Goal: Information Seeking & Learning: Check status

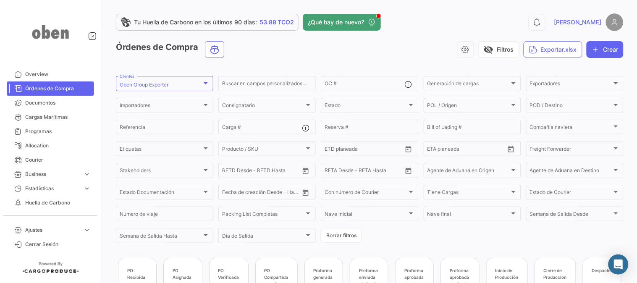
scroll to position [221, 0]
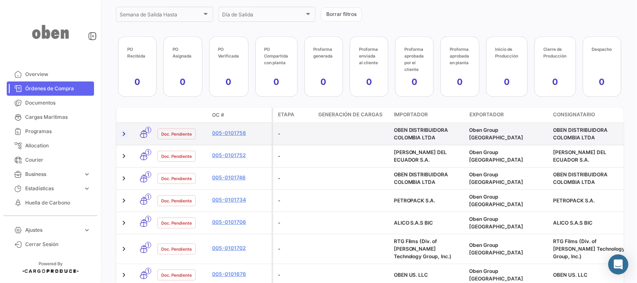
click at [122, 135] on link at bounding box center [124, 134] width 8 height 8
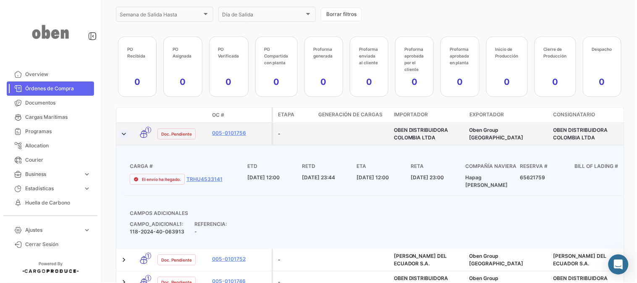
click at [120, 135] on link at bounding box center [124, 134] width 8 height 8
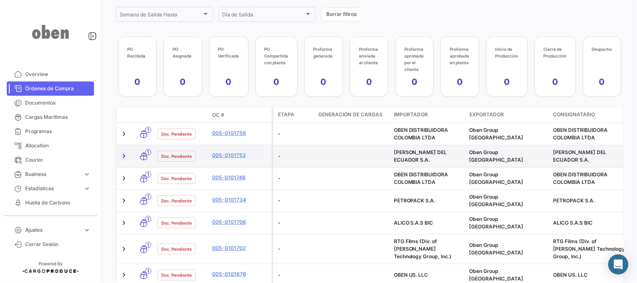
click at [124, 153] on link at bounding box center [124, 156] width 8 height 8
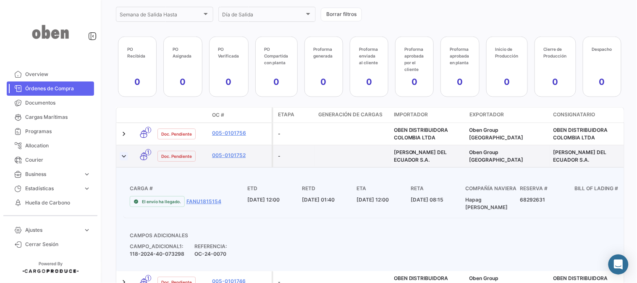
click at [124, 153] on link at bounding box center [124, 156] width 8 height 8
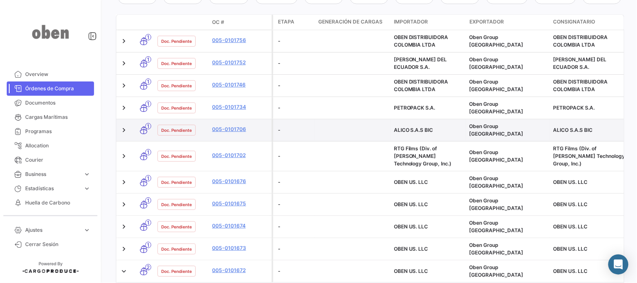
scroll to position [315, 0]
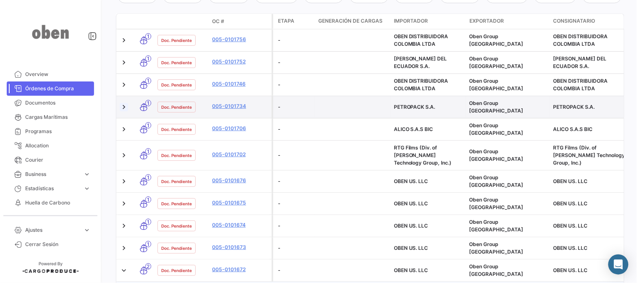
click at [120, 103] on link at bounding box center [124, 107] width 8 height 8
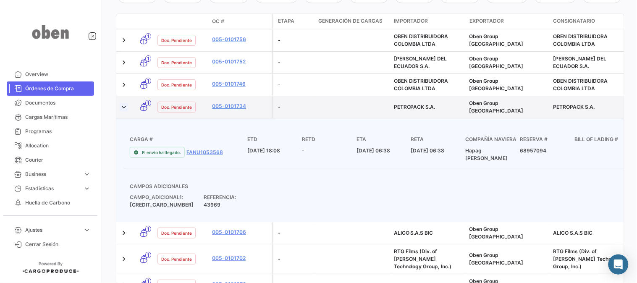
click at [120, 103] on link at bounding box center [124, 107] width 8 height 8
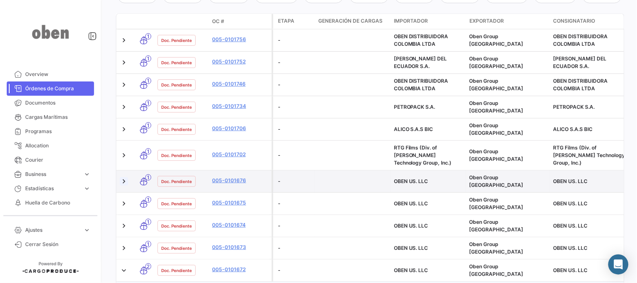
click at [124, 177] on link at bounding box center [124, 181] width 8 height 8
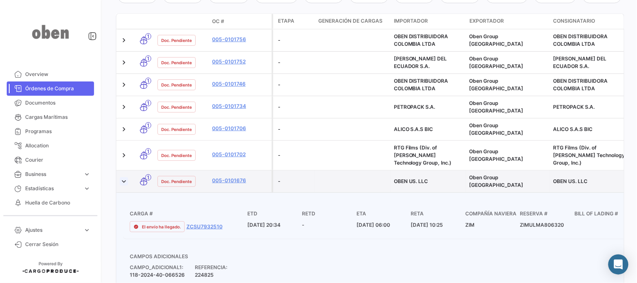
click at [123, 177] on link at bounding box center [124, 181] width 8 height 8
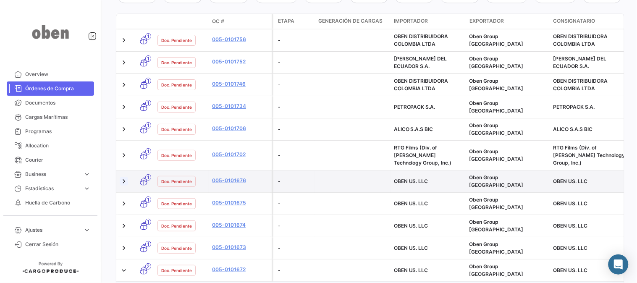
click at [123, 177] on link at bounding box center [124, 181] width 8 height 8
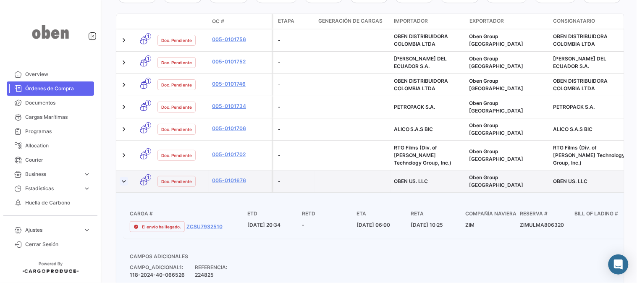
click at [123, 177] on link at bounding box center [124, 181] width 8 height 8
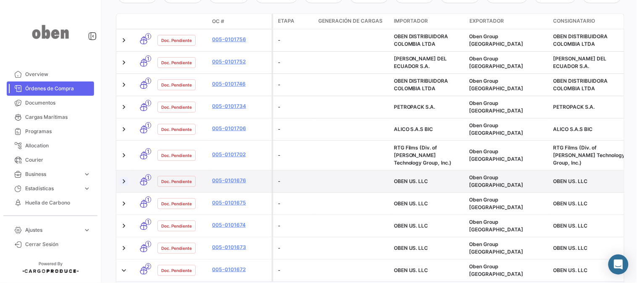
scroll to position [361, 0]
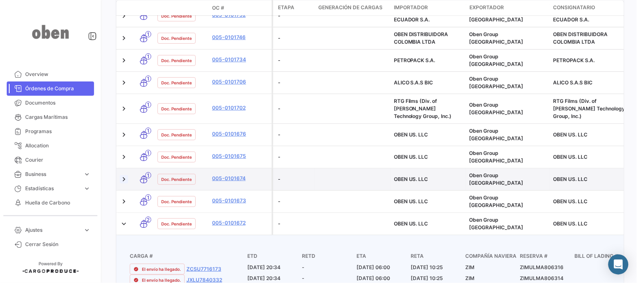
click at [124, 175] on link at bounding box center [124, 179] width 8 height 8
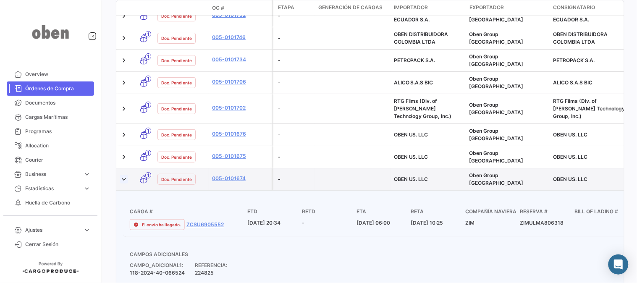
click at [124, 175] on link at bounding box center [124, 179] width 8 height 8
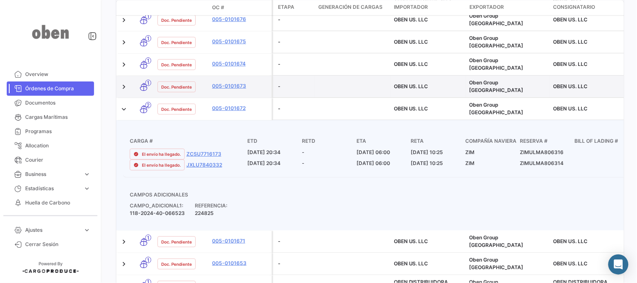
scroll to position [455, 0]
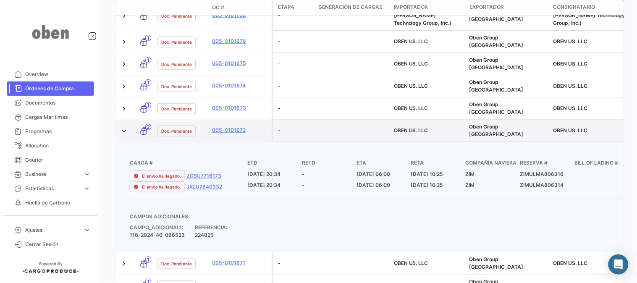
click at [124, 126] on link at bounding box center [124, 130] width 8 height 8
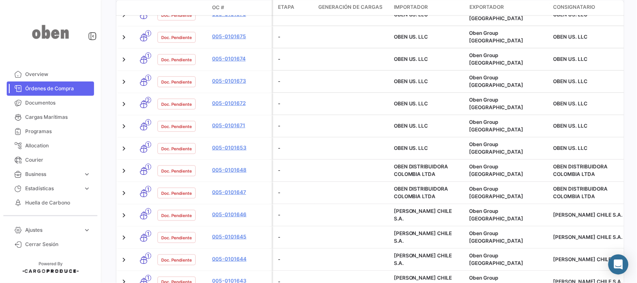
scroll to position [501, 0]
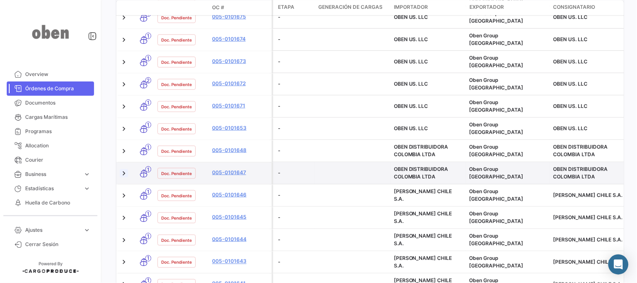
click at [120, 169] on link at bounding box center [124, 173] width 8 height 8
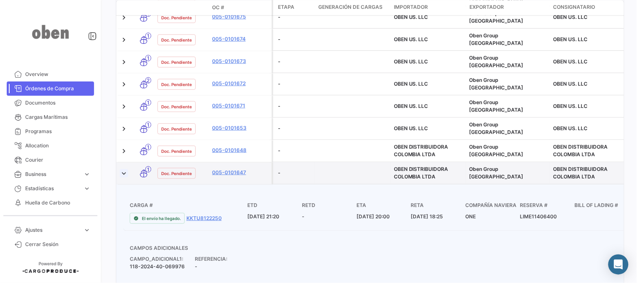
click at [120, 169] on link at bounding box center [124, 173] width 8 height 8
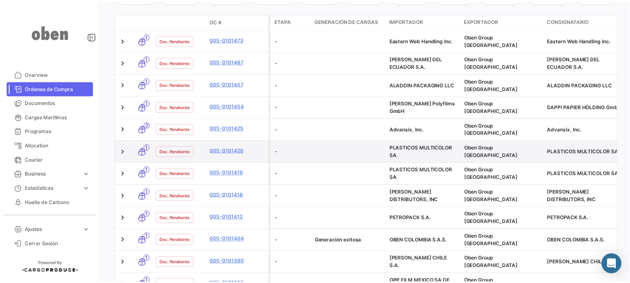
scroll to position [268, 0]
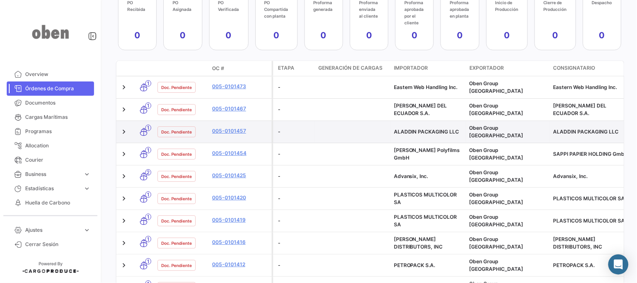
click at [411, 128] on span "ALADDIN PACKAGING LLC" at bounding box center [426, 131] width 65 height 6
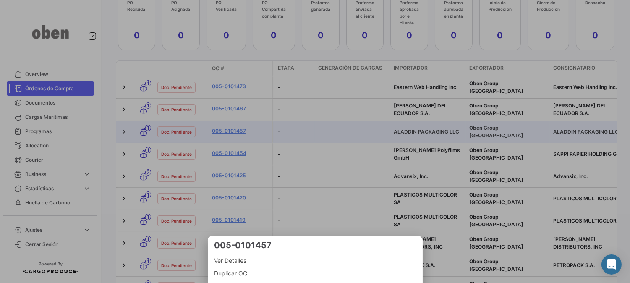
drag, startPoint x: 488, startPoint y: 58, endPoint x: 488, endPoint y: 70, distance: 11.8
click at [489, 58] on div at bounding box center [315, 141] width 630 height 283
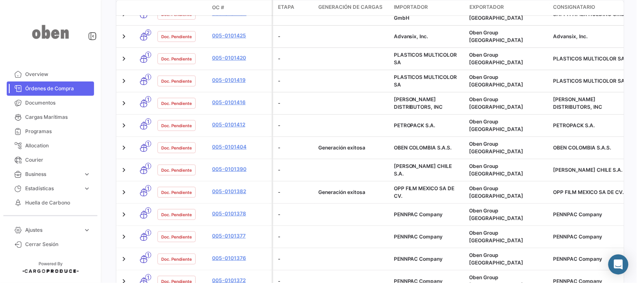
scroll to position [408, 0]
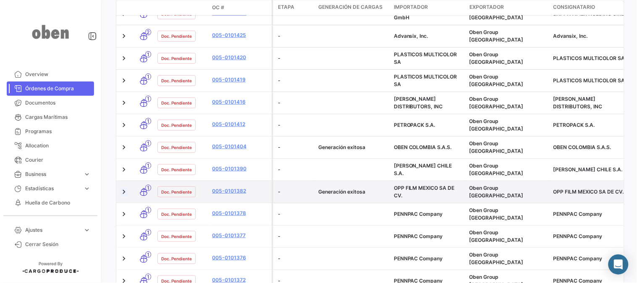
click at [123, 188] on link at bounding box center [124, 192] width 8 height 8
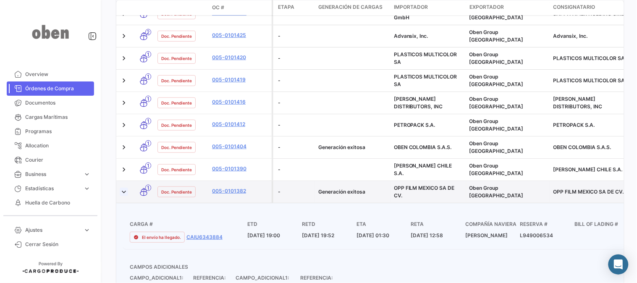
scroll to position [455, 0]
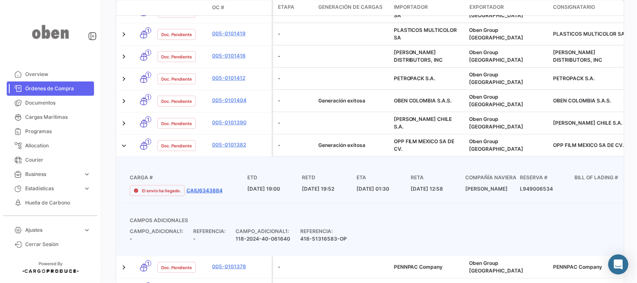
click at [195, 187] on link "CAIU6343884" at bounding box center [204, 191] width 36 height 8
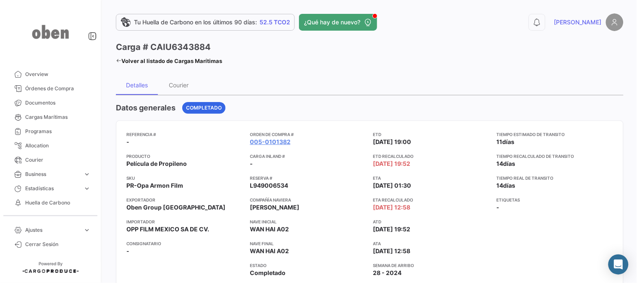
drag, startPoint x: 337, startPoint y: 128, endPoint x: 202, endPoint y: 82, distance: 143.3
click at [337, 128] on mat-card "Referencia # - Producto Película de Propileno SKU PR-Opa Armon Film Exportador …" at bounding box center [369, 218] width 507 height 196
click at [117, 58] on icon at bounding box center [118, 60] width 5 height 5
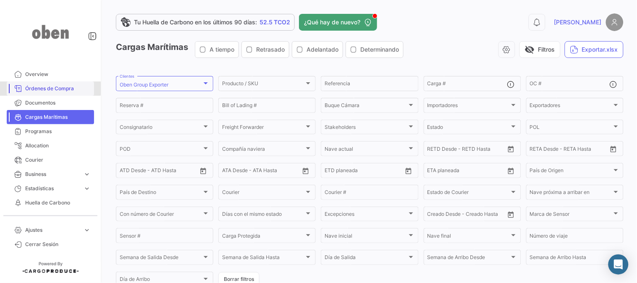
click at [44, 88] on span "Órdenes de Compra" at bounding box center [57, 89] width 65 height 8
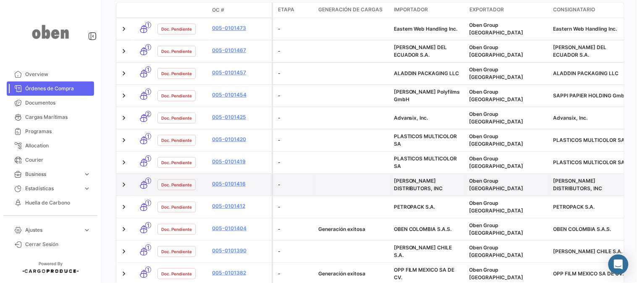
scroll to position [501, 0]
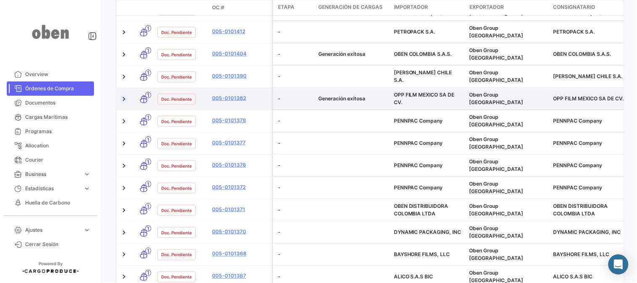
click at [125, 94] on link at bounding box center [124, 98] width 8 height 8
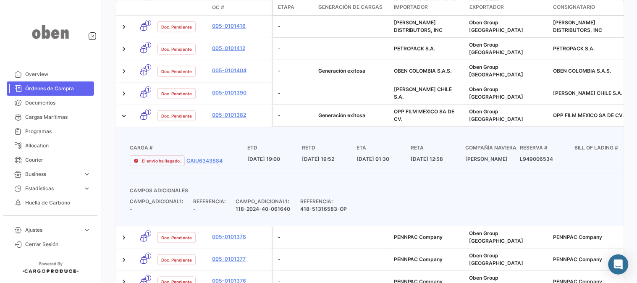
scroll to position [460, 0]
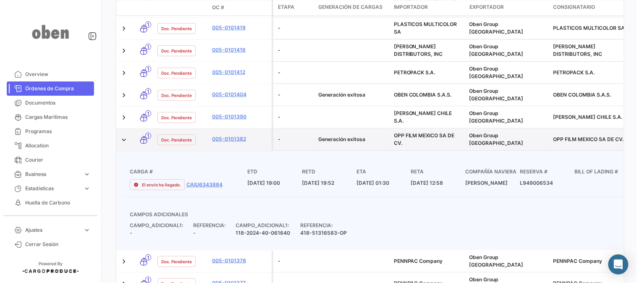
drag, startPoint x: 319, startPoint y: 110, endPoint x: 607, endPoint y: 114, distance: 287.9
click at [607, 136] on span "OPP FILM MEXICO SA DE CV." at bounding box center [588, 139] width 71 height 6
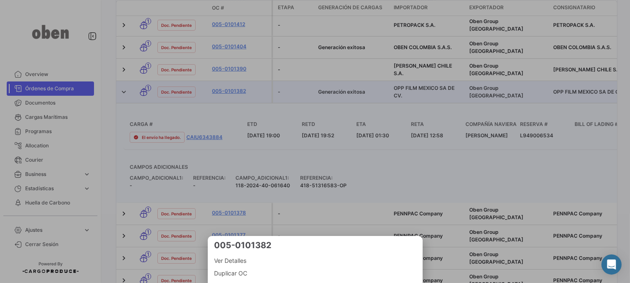
drag, startPoint x: 577, startPoint y: 110, endPoint x: 389, endPoint y: 107, distance: 188.1
click at [390, 107] on div at bounding box center [315, 141] width 630 height 283
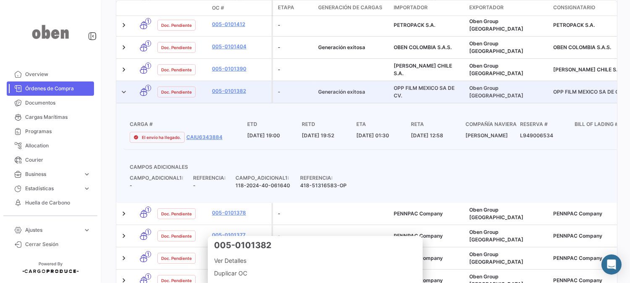
click at [389, 103] on datatable-body-cell "Generación exitosa" at bounding box center [353, 92] width 76 height 22
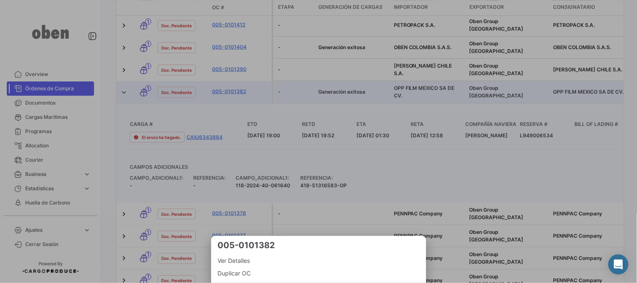
scroll to position [460, 0]
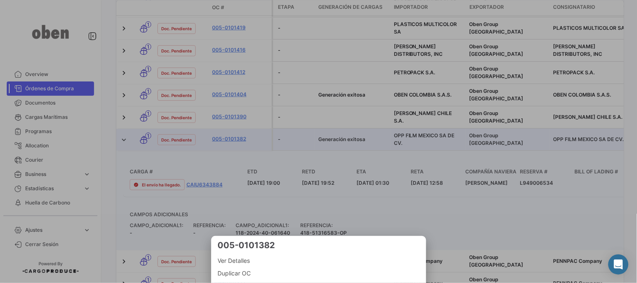
click at [387, 133] on div at bounding box center [318, 141] width 637 height 283
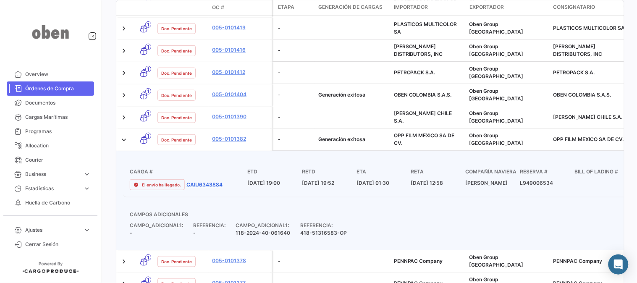
click at [197, 181] on link "CAIU6343884" at bounding box center [204, 185] width 36 height 8
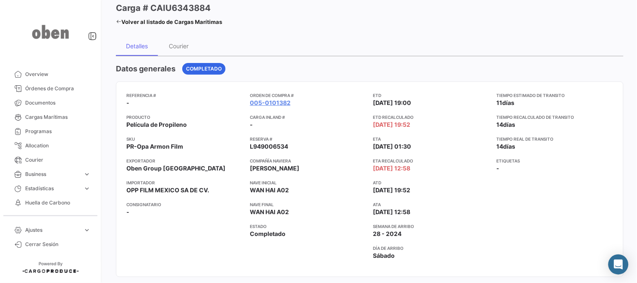
scroll to position [47, 0]
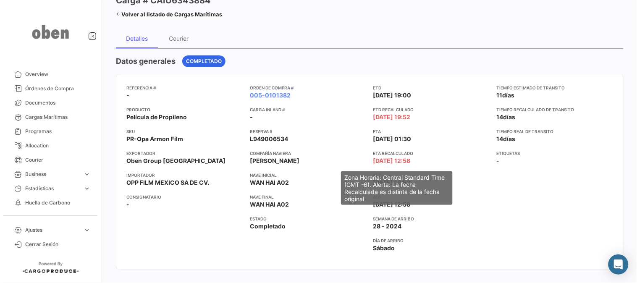
drag, startPoint x: 370, startPoint y: 161, endPoint x: 421, endPoint y: 160, distance: 50.4
click at [410, 160] on span "[DATE] 12:58" at bounding box center [391, 161] width 37 height 8
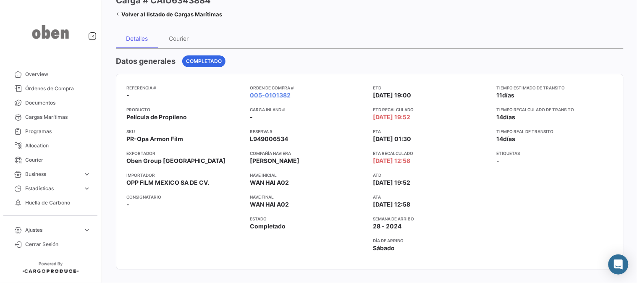
click at [410, 160] on span "[DATE] 12:58" at bounding box center [391, 161] width 37 height 8
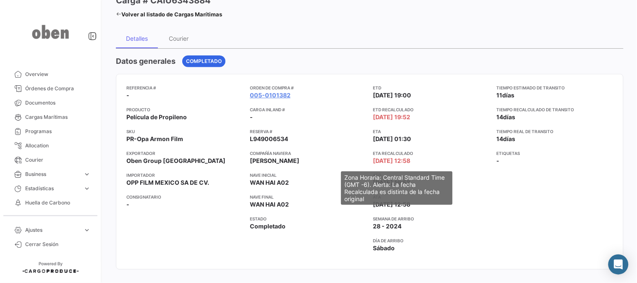
drag, startPoint x: 382, startPoint y: 157, endPoint x: 422, endPoint y: 160, distance: 39.6
click at [410, 160] on span "[DATE] 12:58" at bounding box center [391, 161] width 37 height 8
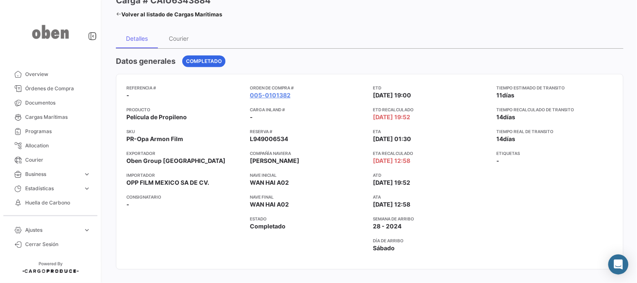
click at [410, 160] on span "[DATE] 12:58" at bounding box center [391, 161] width 37 height 8
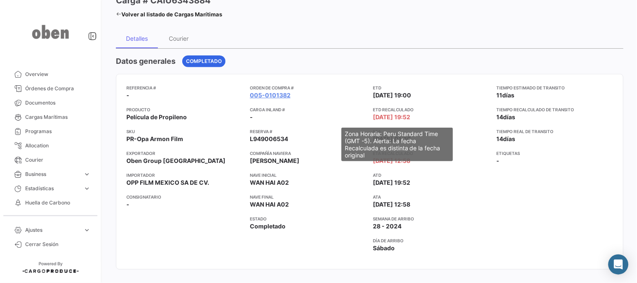
drag, startPoint x: 370, startPoint y: 115, endPoint x: 420, endPoint y: 116, distance: 50.0
click at [420, 116] on div "Referencia # - Producto Película de Propileno SKU PR-Opa Armon Film Exportador …" at bounding box center [369, 171] width 486 height 175
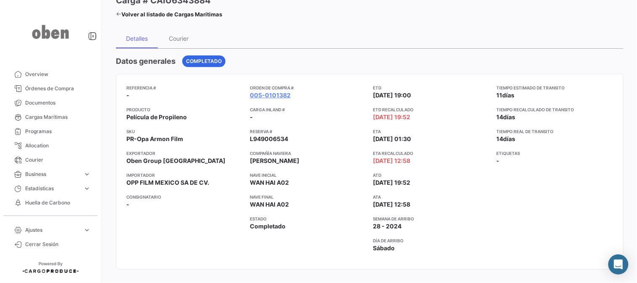
click at [410, 114] on span "[DATE] 19:52" at bounding box center [391, 117] width 37 height 8
click at [425, 118] on app-card-info-label "ETD Recalculado [DATE] 19:52" at bounding box center [431, 113] width 117 height 15
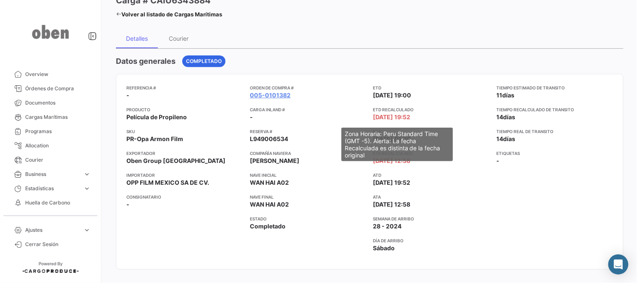
drag, startPoint x: 423, startPoint y: 115, endPoint x: 371, endPoint y: 118, distance: 51.7
click at [373, 118] on span "[DATE] 19:52" at bounding box center [391, 117] width 37 height 8
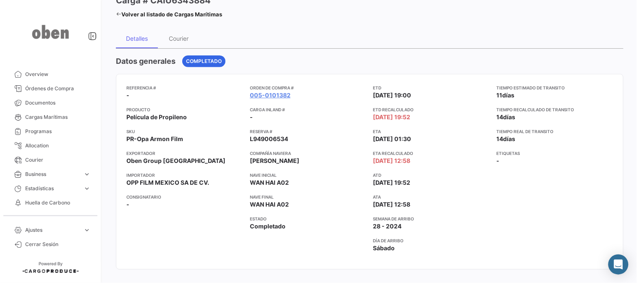
click at [373, 118] on span "[DATE] 19:52" at bounding box center [391, 117] width 37 height 8
drag, startPoint x: 371, startPoint y: 115, endPoint x: 418, endPoint y: 118, distance: 47.5
click at [410, 118] on span "[DATE] 19:52" at bounding box center [391, 117] width 37 height 8
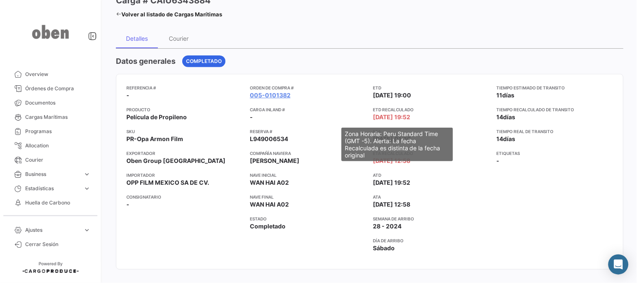
drag, startPoint x: 424, startPoint y: 120, endPoint x: 370, endPoint y: 116, distance: 53.9
click at [373, 116] on app-card-info-label "ETD Recalculado [DATE] 19:52" at bounding box center [431, 113] width 117 height 15
click at [373, 116] on span "[DATE] 19:52" at bounding box center [391, 117] width 37 height 8
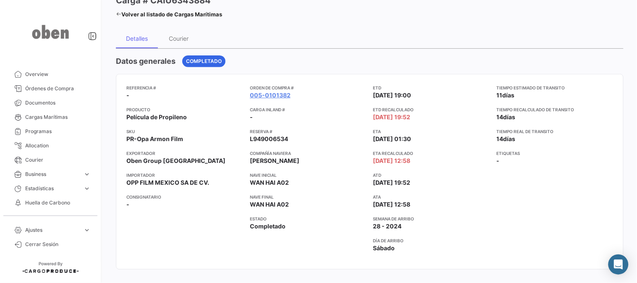
drag, startPoint x: 372, startPoint y: 116, endPoint x: 423, endPoint y: 122, distance: 51.6
click at [423, 122] on div "ETD [DATE] 19:00 ETD Recalculado [DATE] 19:52 ETA [DATE] 01:30 ETA Recalculado …" at bounding box center [431, 171] width 117 height 175
click at [425, 119] on app-card-info-label "ETD Recalculado [DATE] 19:52" at bounding box center [431, 113] width 117 height 15
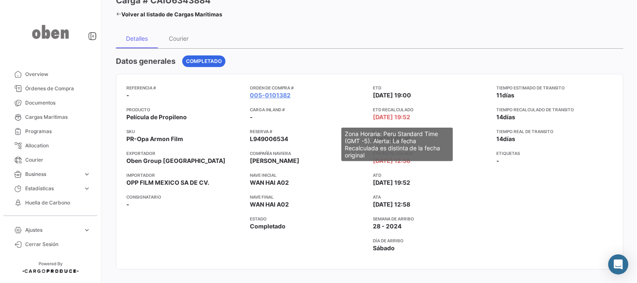
drag, startPoint x: 424, startPoint y: 114, endPoint x: 371, endPoint y: 117, distance: 53.4
click at [373, 117] on app-card-info-label "ETD Recalculado [DATE] 19:52" at bounding box center [431, 113] width 117 height 15
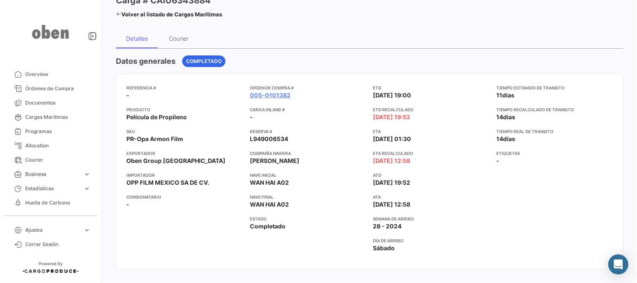
click at [373, 117] on span "[DATE] 19:52" at bounding box center [391, 117] width 37 height 8
drag, startPoint x: 423, startPoint y: 118, endPoint x: 375, endPoint y: 118, distance: 48.3
click at [375, 118] on span "[DATE] 19:52" at bounding box center [391, 117] width 37 height 8
click at [446, 120] on app-card-info-label "ETD Recalculado [DATE] 19:52" at bounding box center [431, 113] width 117 height 15
click at [441, 119] on app-card-info-label "ETD Recalculado [DATE] 19:52" at bounding box center [431, 113] width 117 height 15
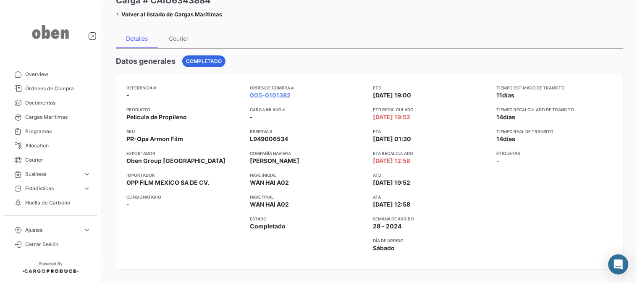
click at [429, 118] on app-card-info-label "ETD Recalculado [DATE] 19:52" at bounding box center [431, 113] width 117 height 15
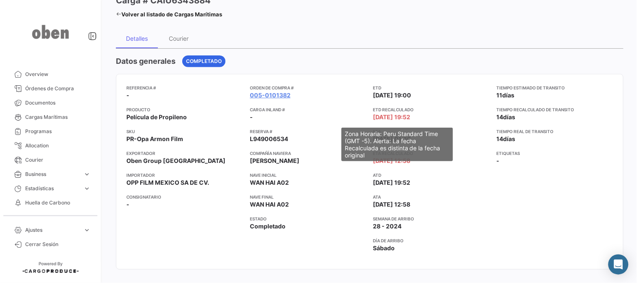
drag, startPoint x: 427, startPoint y: 118, endPoint x: 372, endPoint y: 118, distance: 54.6
click at [373, 118] on app-card-info-label "ETD Recalculado [DATE] 19:52" at bounding box center [431, 113] width 117 height 15
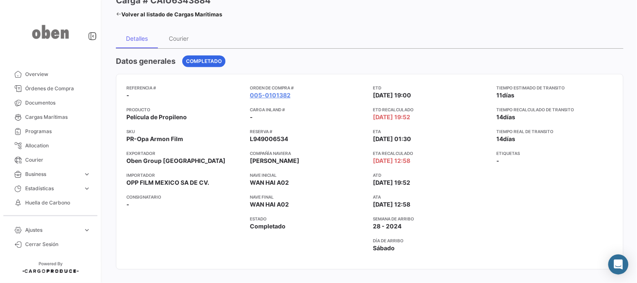
click at [373, 118] on span "[DATE] 19:52" at bounding box center [391, 117] width 37 height 8
drag, startPoint x: 371, startPoint y: 117, endPoint x: 426, endPoint y: 119, distance: 55.0
click at [426, 119] on app-card-info-label "ETD Recalculado [DATE] 19:52" at bounding box center [431, 113] width 117 height 15
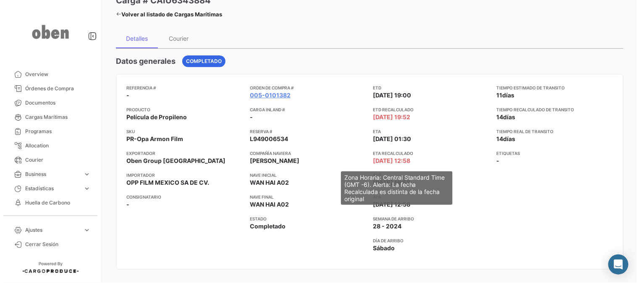
click at [380, 208] on mat-tooltip-component "Zona Horaria: Central Standard Time (GMT -6). Alerta: La fecha Recalculada es d…" at bounding box center [396, 187] width 123 height 45
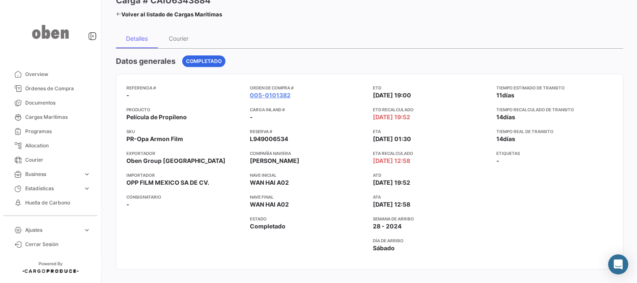
click at [387, 229] on span "28 - 2024" at bounding box center [387, 226] width 29 height 8
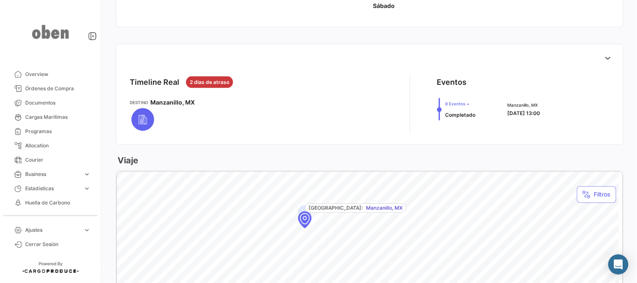
scroll to position [280, 0]
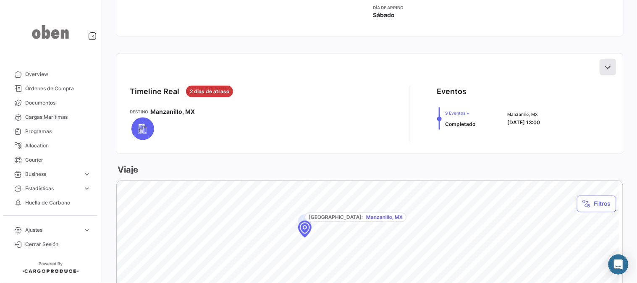
click at [604, 66] on icon at bounding box center [608, 67] width 8 height 8
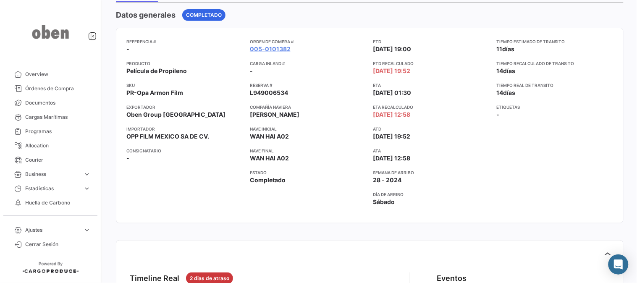
scroll to position [93, 0]
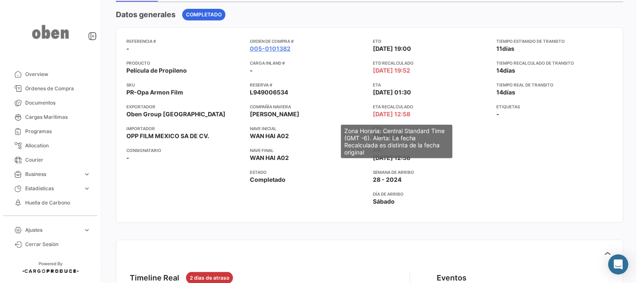
drag, startPoint x: 371, startPoint y: 112, endPoint x: 422, endPoint y: 114, distance: 50.8
click at [410, 114] on span "[DATE] 12:58" at bounding box center [391, 114] width 37 height 8
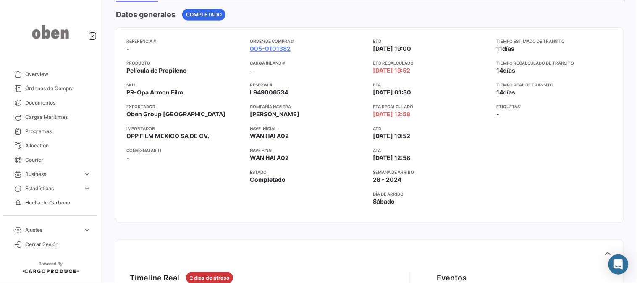
drag, startPoint x: 375, startPoint y: 69, endPoint x: 427, endPoint y: 74, distance: 52.3
click at [427, 74] on app-card-info-label "ETD Recalculado [DATE] 19:52" at bounding box center [431, 67] width 117 height 15
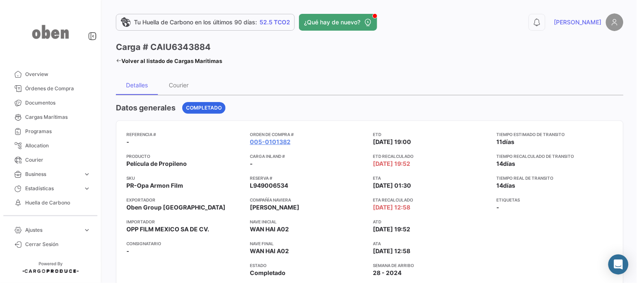
click at [320, 183] on app-card-info-value "L949006534" at bounding box center [308, 185] width 117 height 8
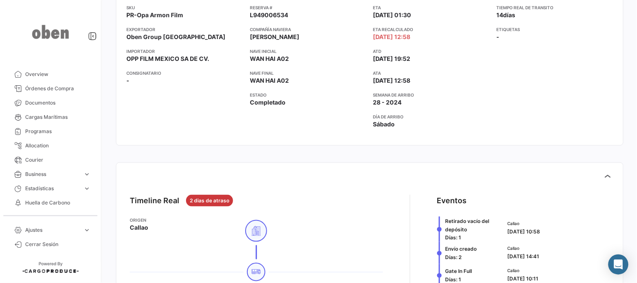
scroll to position [47, 0]
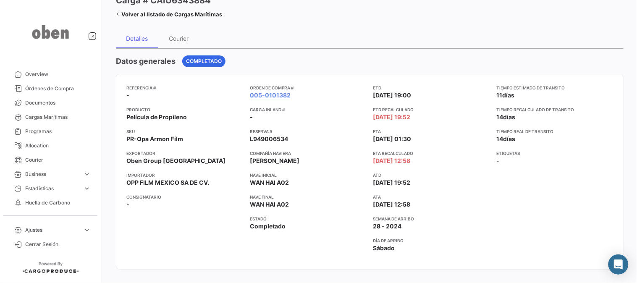
click at [325, 55] on div "Datos generales Completado" at bounding box center [369, 61] width 507 height 12
click at [44, 81] on link "Órdenes de Compra" at bounding box center [50, 88] width 87 height 14
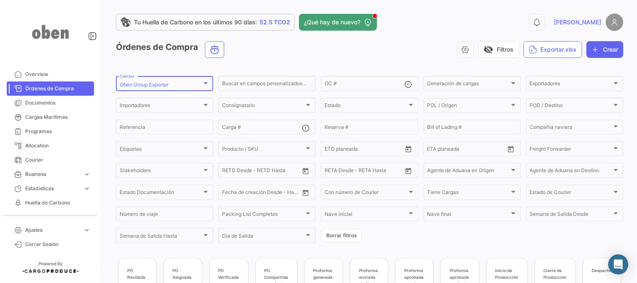
click at [190, 84] on div "Oben Group Exporter" at bounding box center [161, 85] width 82 height 6
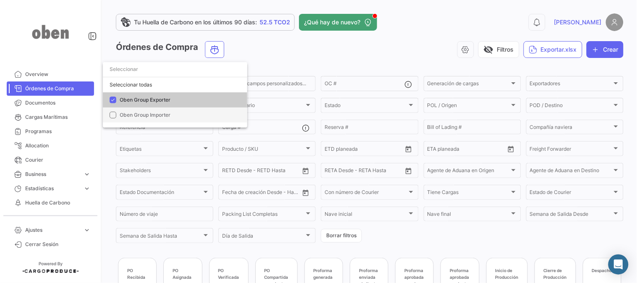
click at [173, 110] on mat-option "Oben Group Importer" at bounding box center [175, 114] width 144 height 15
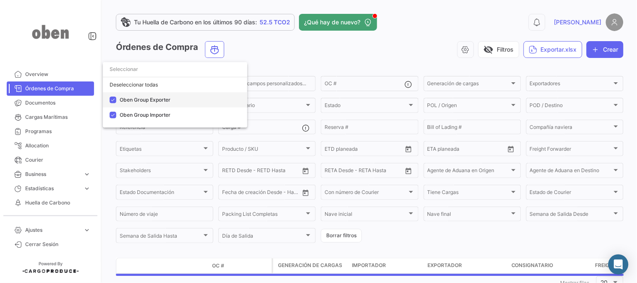
click at [137, 97] on span "Oben Group Exporter" at bounding box center [145, 100] width 51 height 6
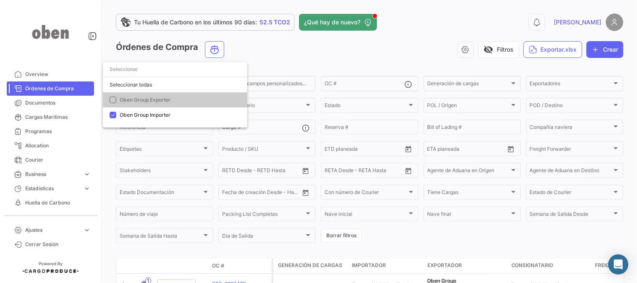
click at [282, 45] on div at bounding box center [318, 141] width 637 height 283
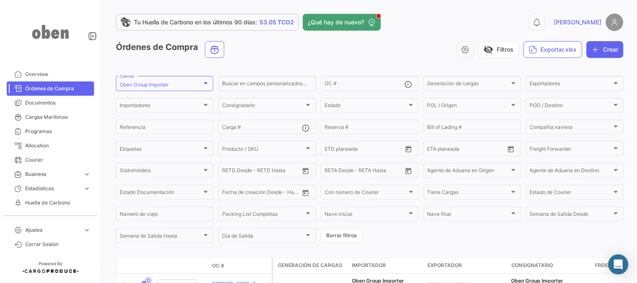
drag, startPoint x: 426, startPoint y: 41, endPoint x: 415, endPoint y: 31, distance: 14.6
click at [426, 41] on div "visibility_off Filtros Exportar.xlsx Crear" at bounding box center [427, 49] width 392 height 17
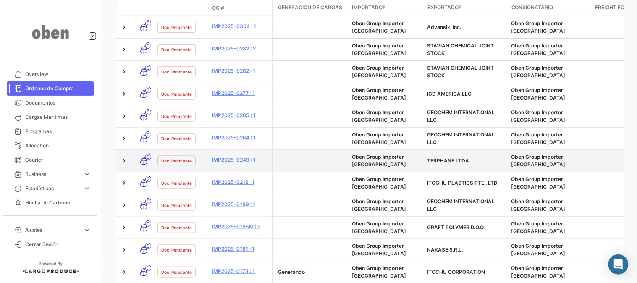
scroll to position [326, 0]
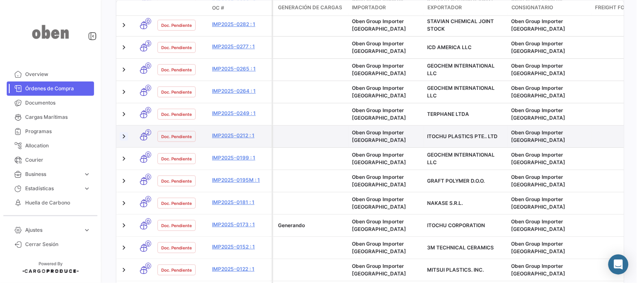
click at [122, 132] on link at bounding box center [124, 136] width 8 height 8
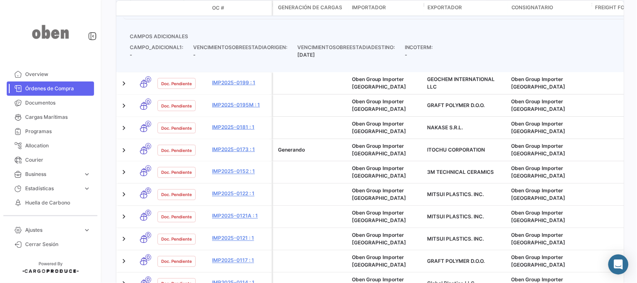
scroll to position [544, 0]
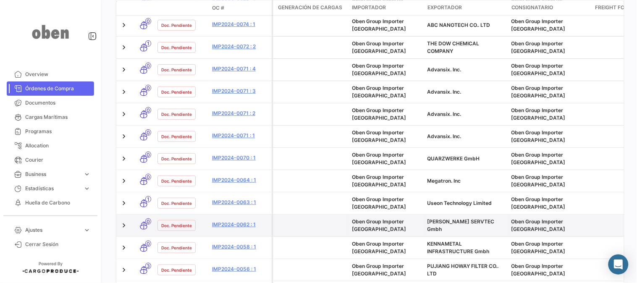
scroll to position [373, 0]
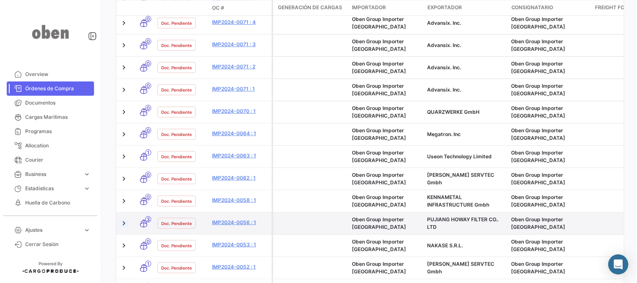
click at [125, 219] on link at bounding box center [124, 223] width 8 height 8
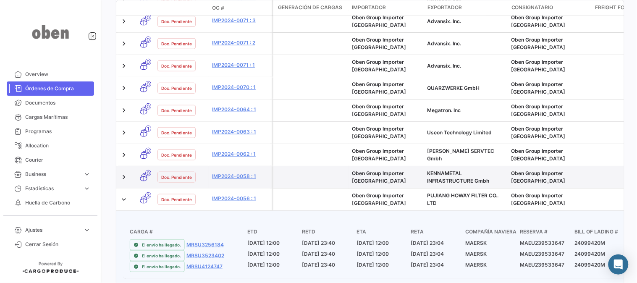
scroll to position [466, 0]
